Goal: Navigation & Orientation: Find specific page/section

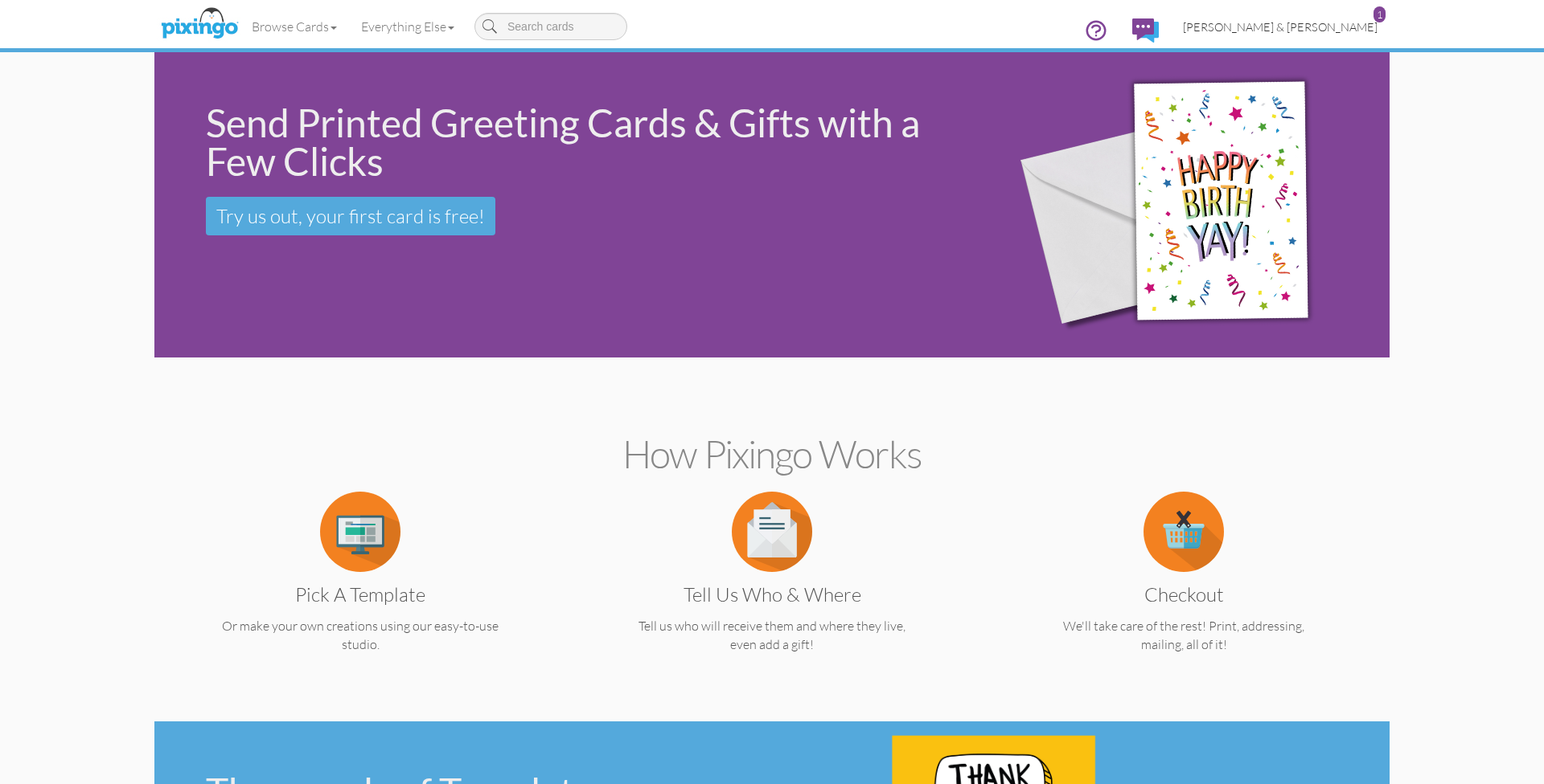
click at [1293, 22] on span "[PERSON_NAME] & [PERSON_NAME]" at bounding box center [1280, 27] width 194 height 14
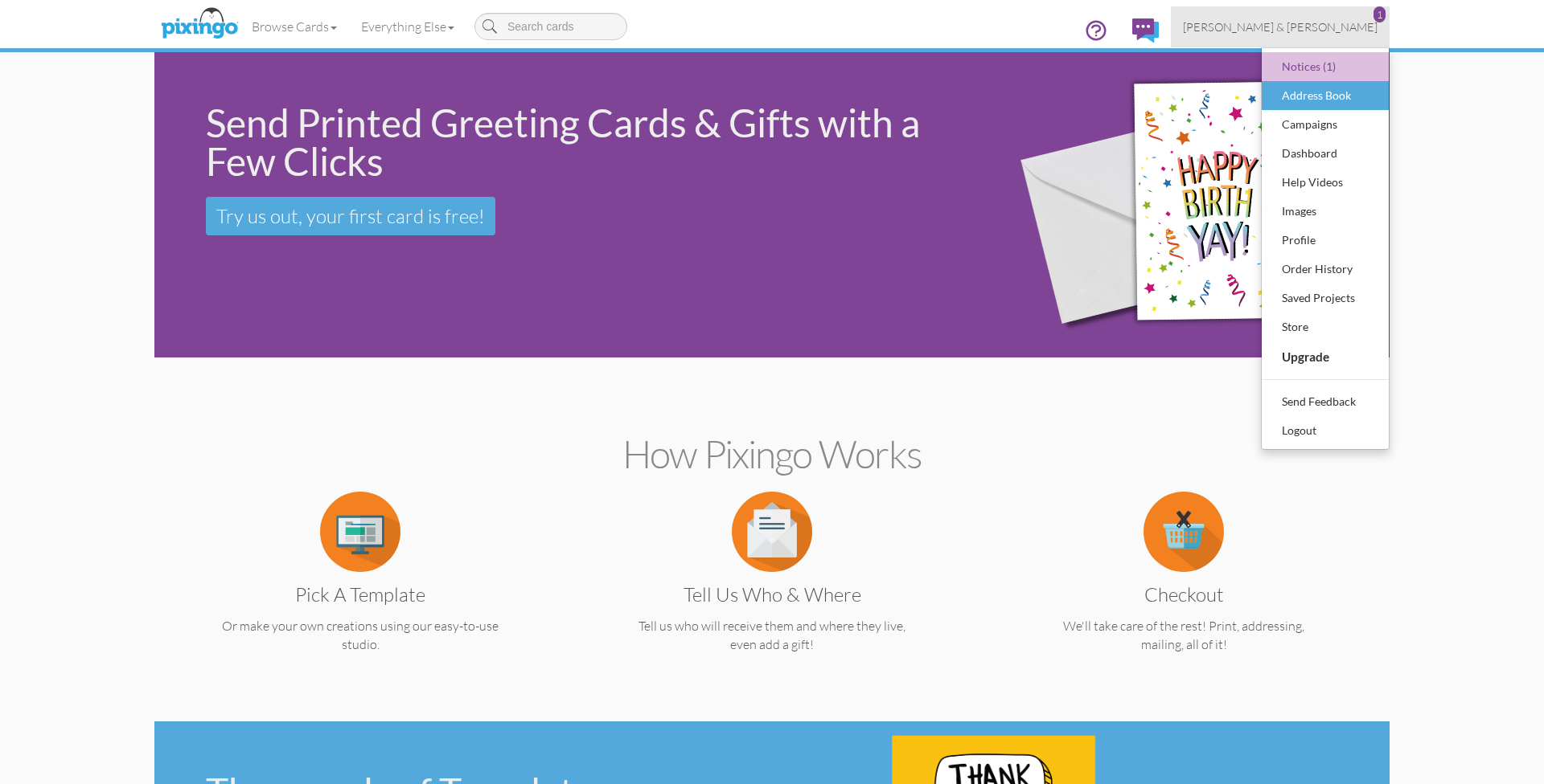
click at [1296, 100] on div "Address Book" at bounding box center [1325, 95] width 95 height 24
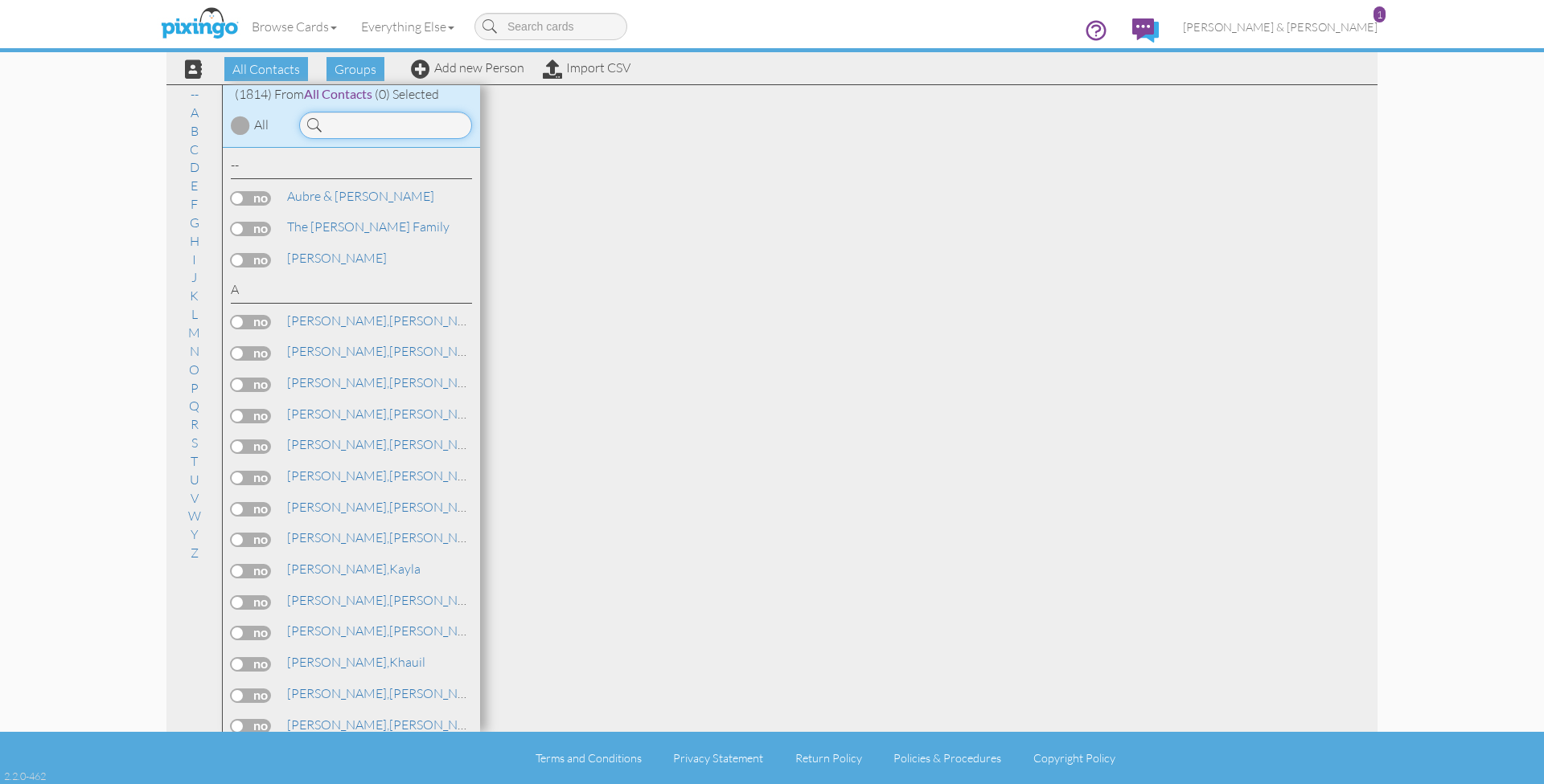
click at [382, 124] on input at bounding box center [385, 126] width 173 height 28
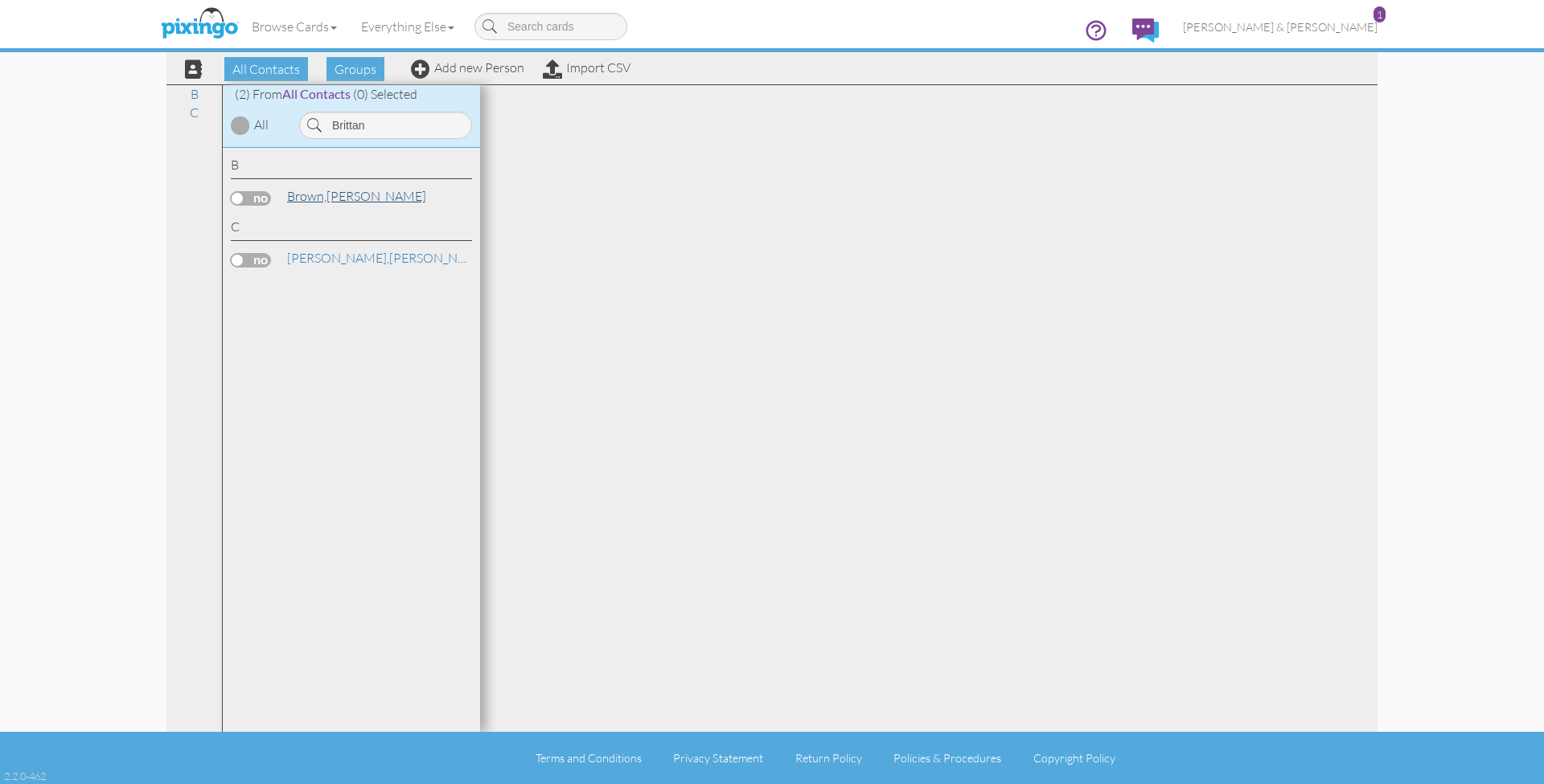
click at [310, 190] on span "Brown," at bounding box center [307, 196] width 40 height 16
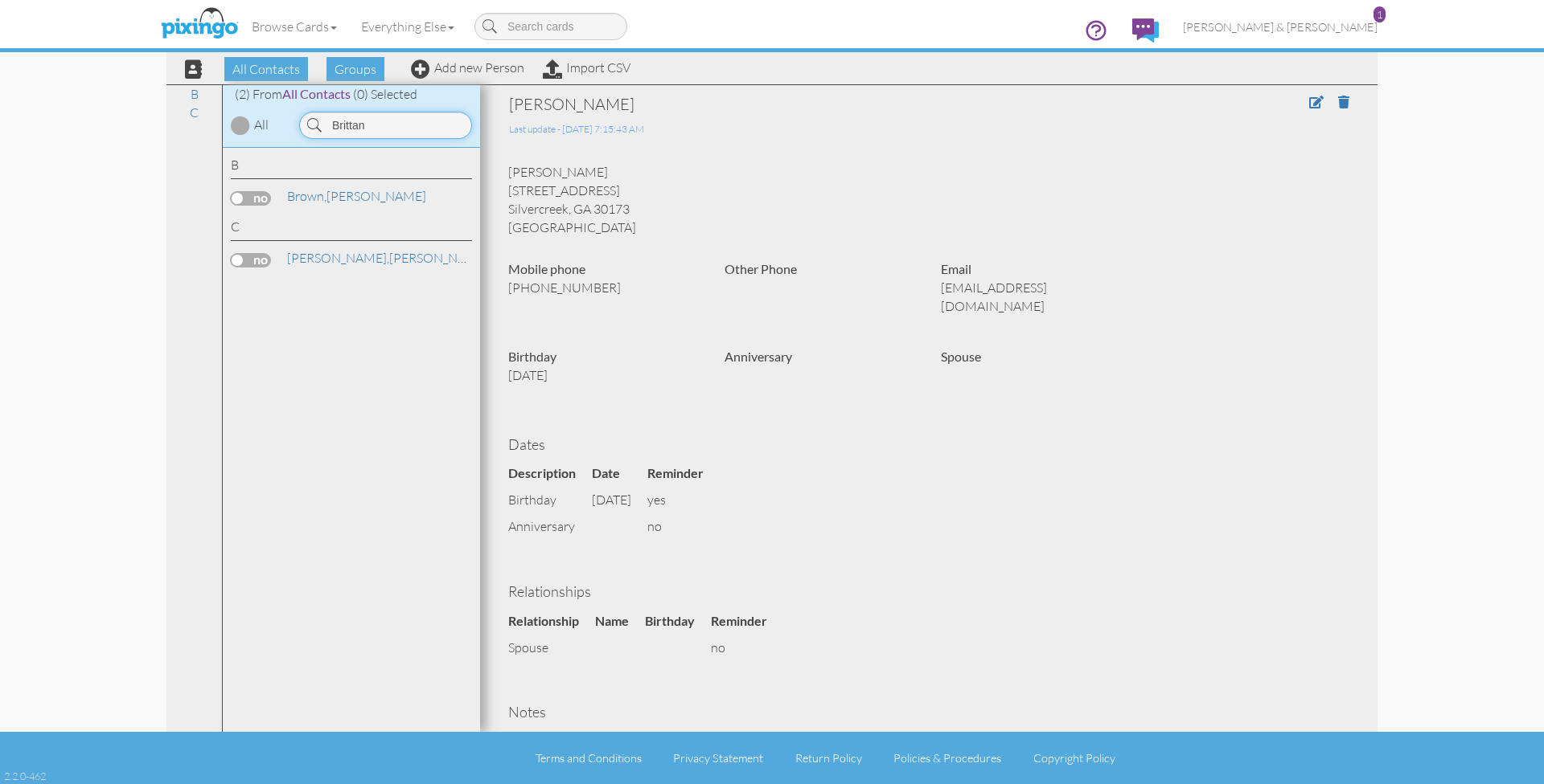
click at [406, 127] on input "Brittan" at bounding box center [385, 126] width 173 height 28
click at [305, 194] on span "Brown," at bounding box center [307, 196] width 40 height 16
click at [373, 120] on input "Beau" at bounding box center [385, 126] width 173 height 28
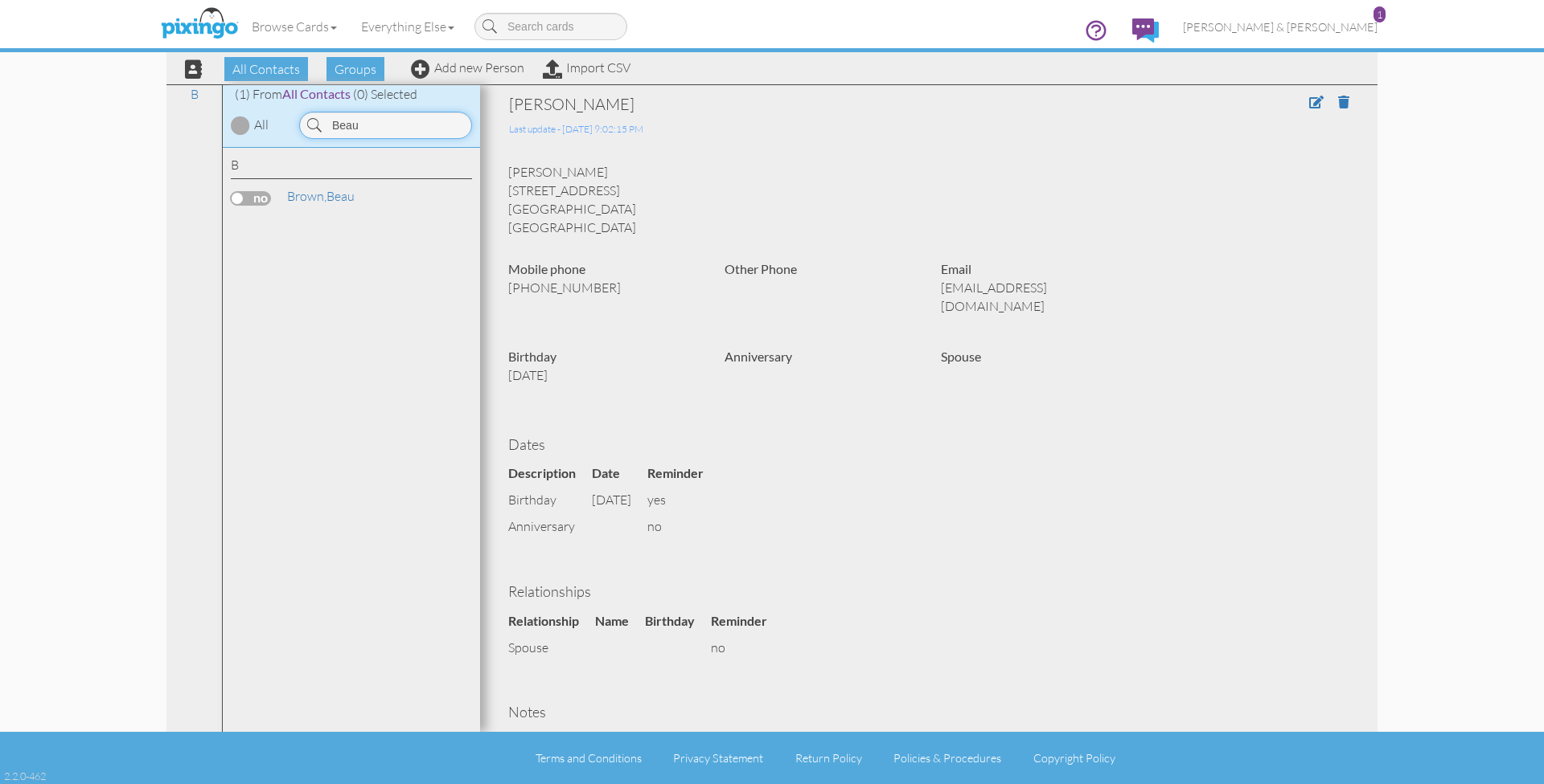
click at [373, 120] on input "Beau" at bounding box center [385, 126] width 173 height 28
type input "D"
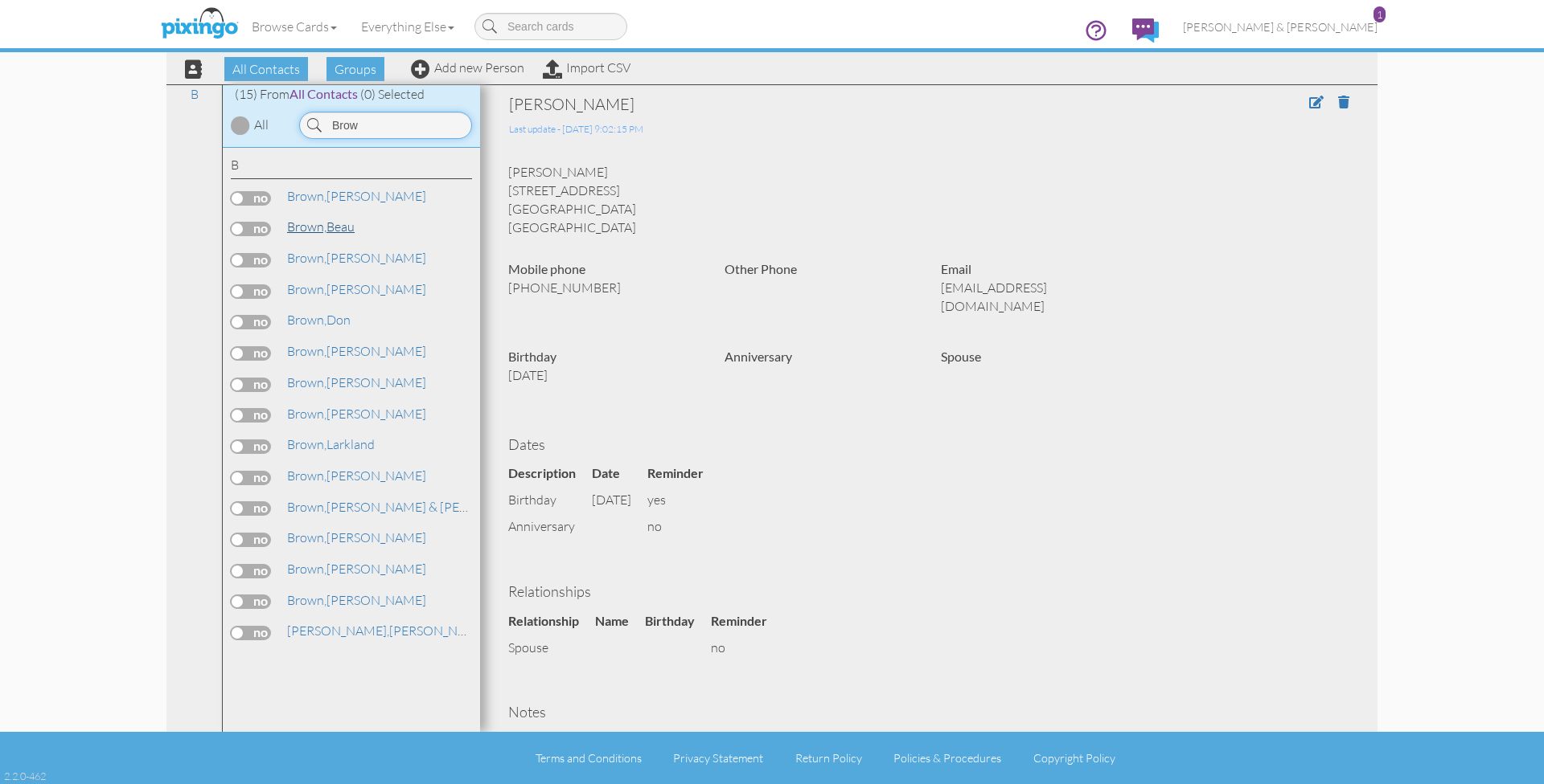
type input "Brow"
click at [319, 223] on span "Brown," at bounding box center [307, 227] width 40 height 16
